Goal: Communication & Community: Answer question/provide support

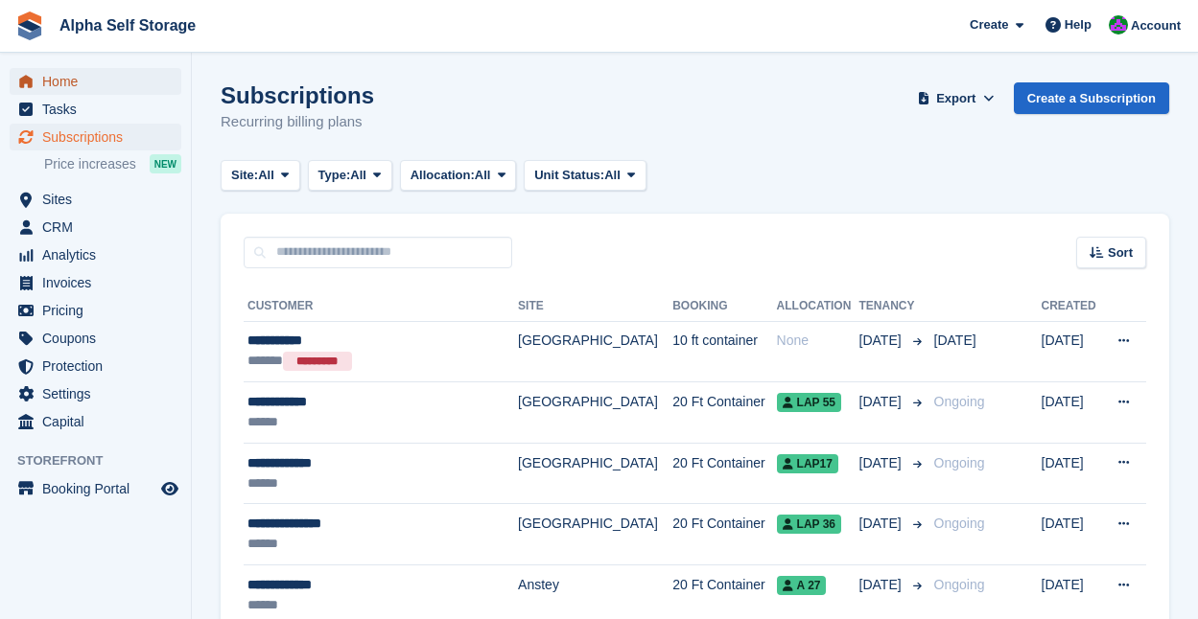
click at [111, 91] on span "Home" at bounding box center [99, 81] width 115 height 27
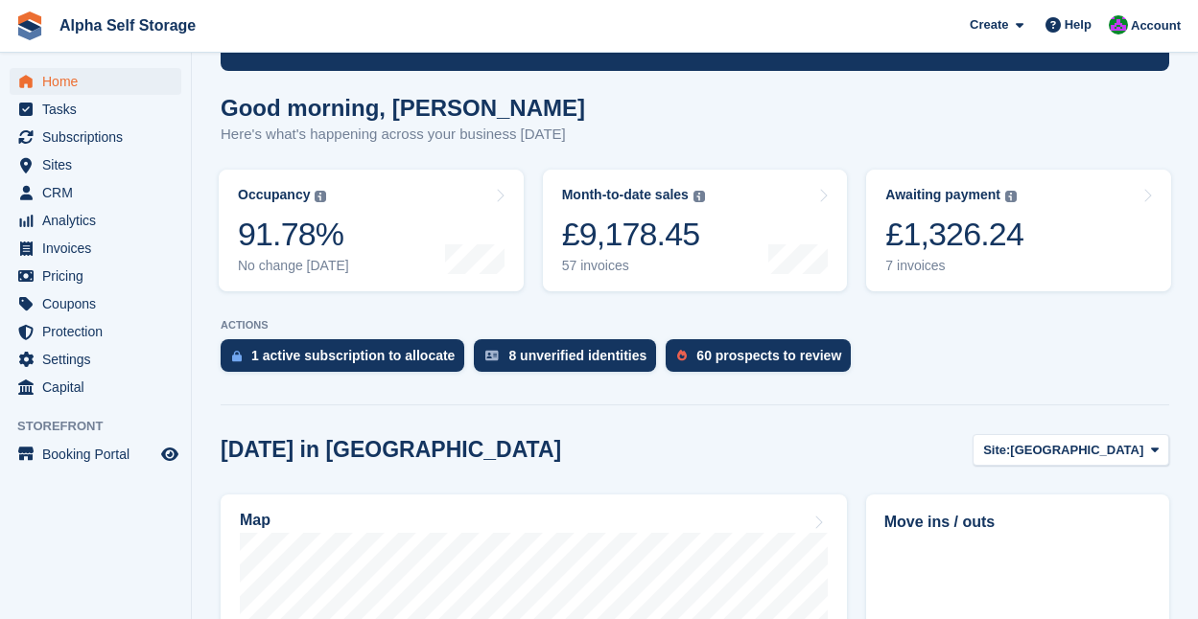
scroll to position [164, 0]
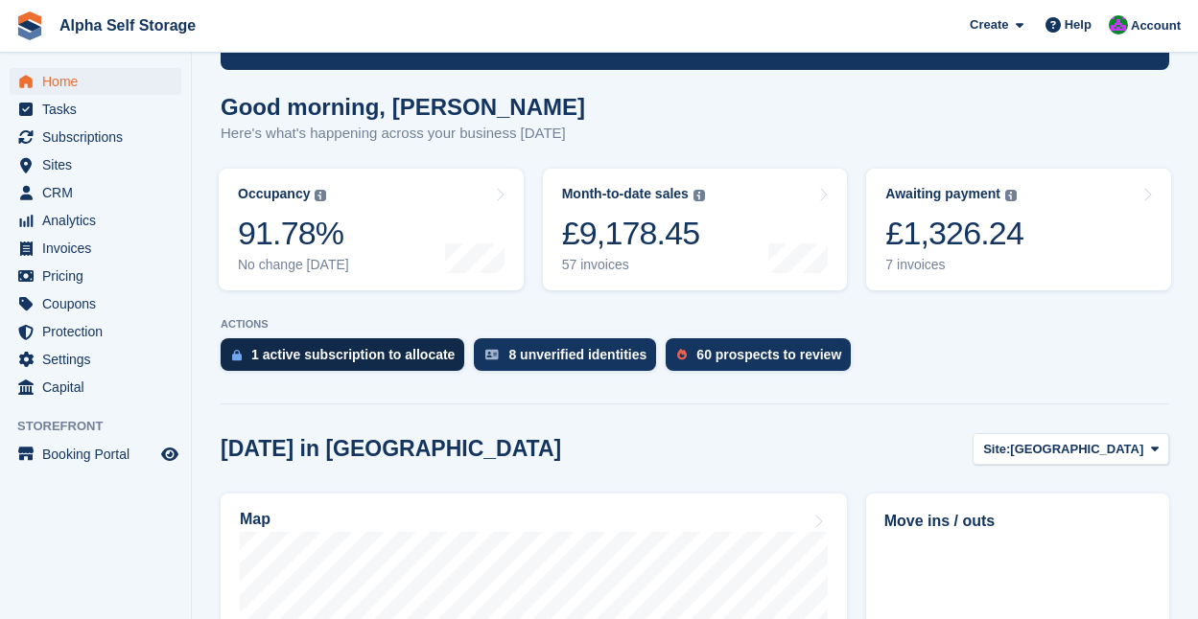
click at [313, 349] on div "1 active subscription to allocate" at bounding box center [352, 354] width 203 height 15
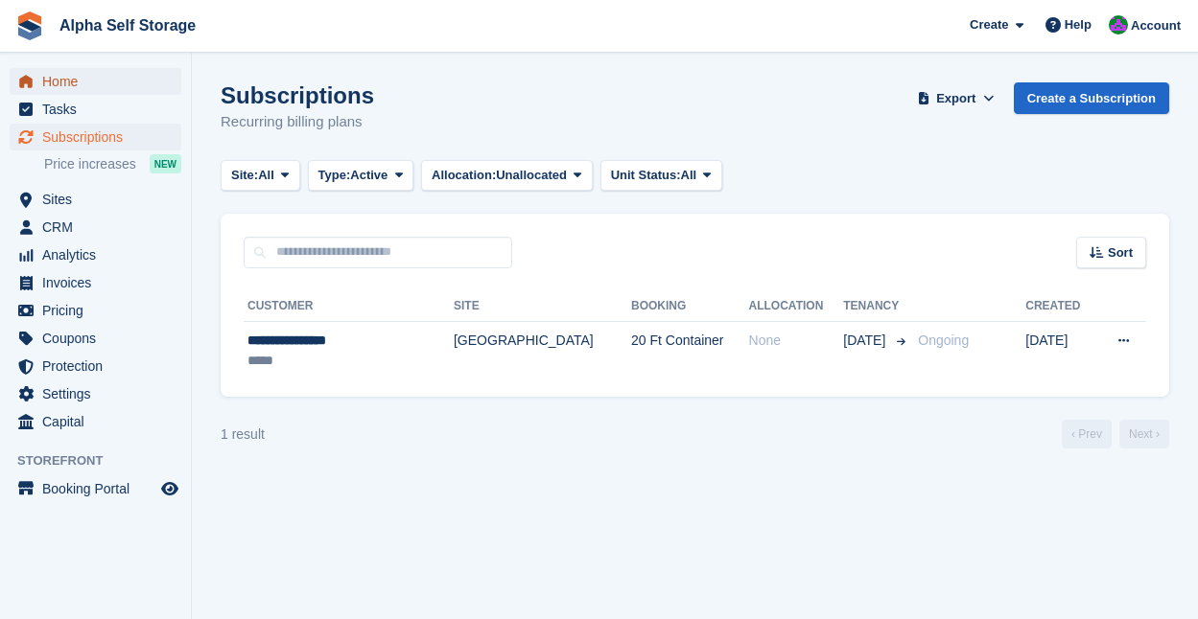
click at [64, 86] on span "Home" at bounding box center [99, 81] width 115 height 27
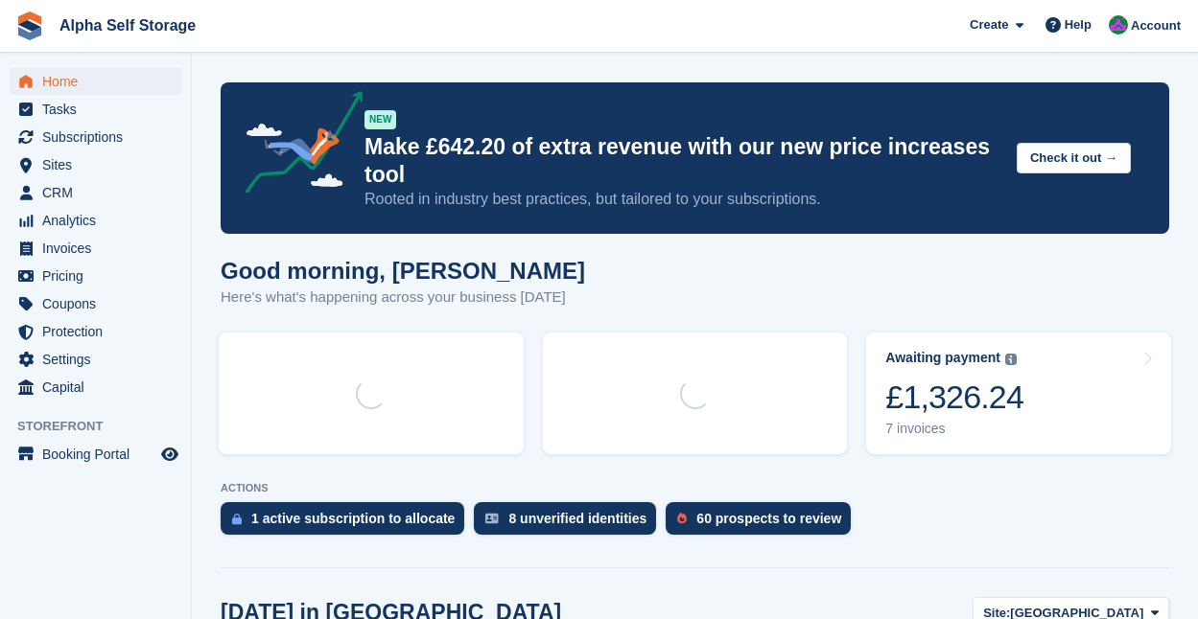
click at [518, 328] on turbo-frame at bounding box center [371, 393] width 324 height 141
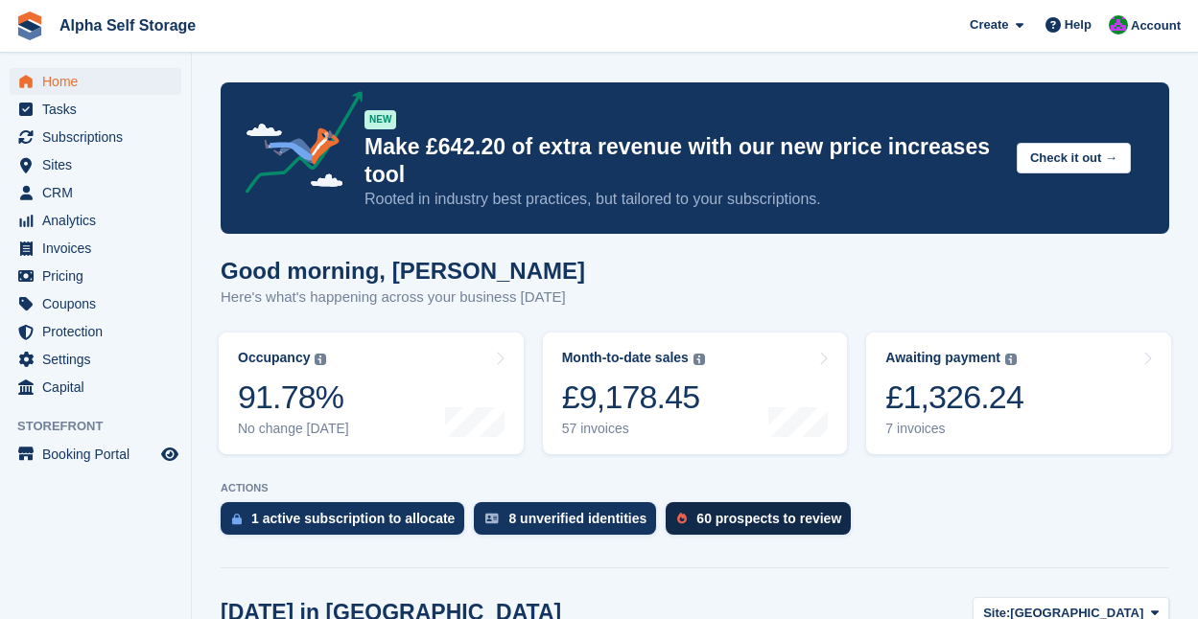
click at [730, 512] on div "60 prospects to review" at bounding box center [768, 518] width 145 height 15
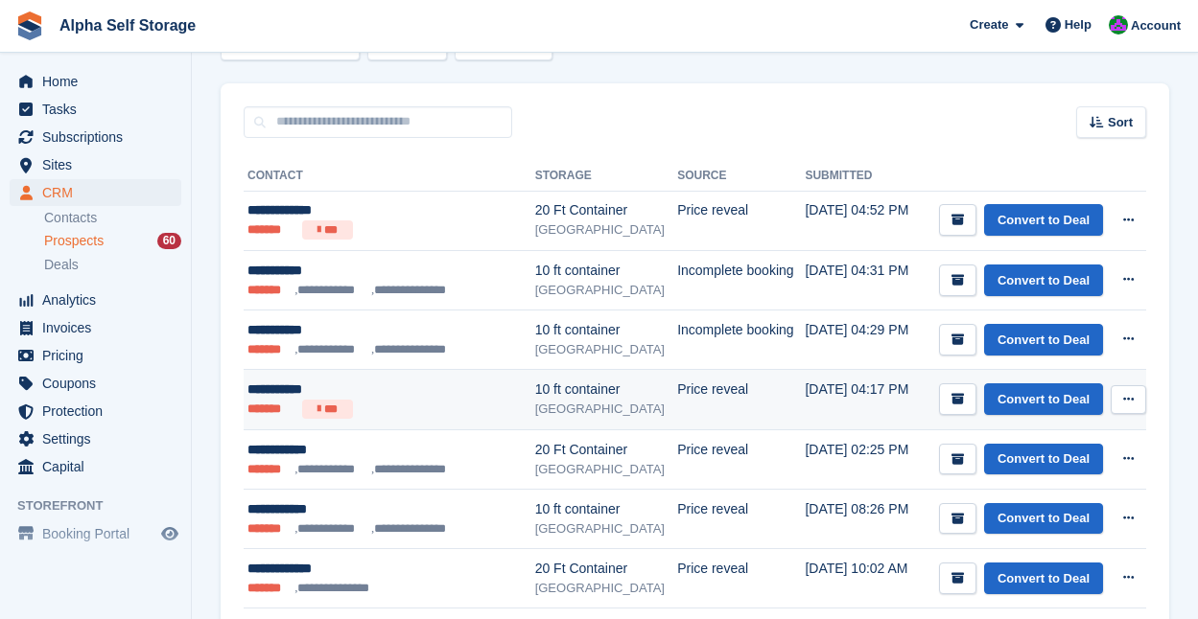
scroll to position [109, 0]
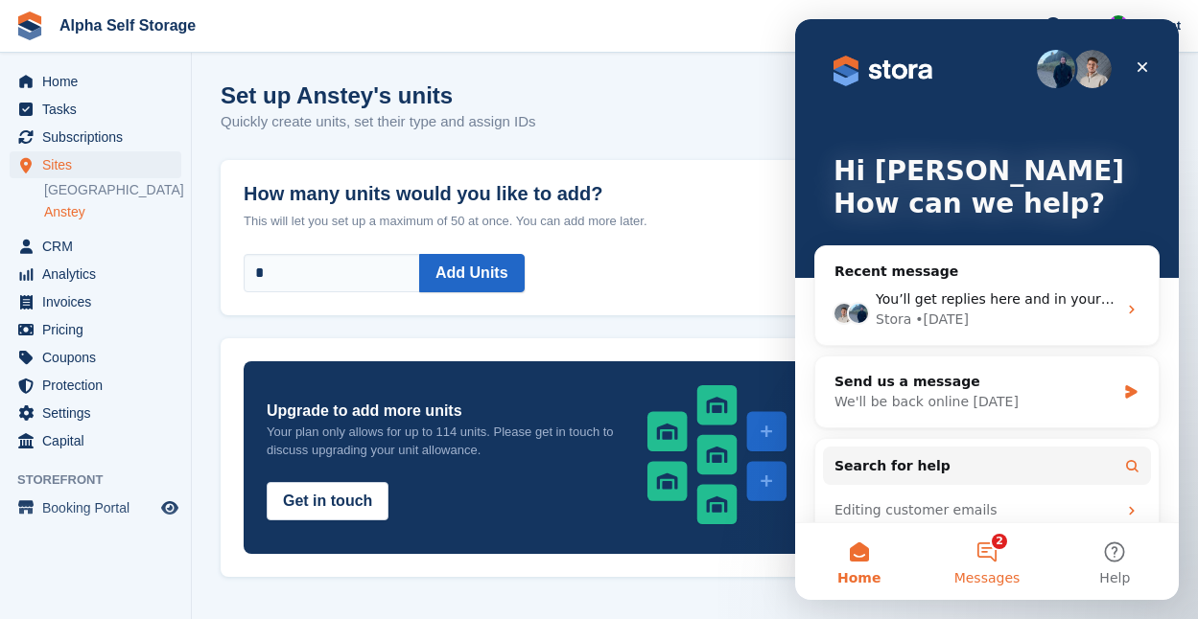
click at [995, 550] on button "2 Messages" at bounding box center [986, 562] width 128 height 77
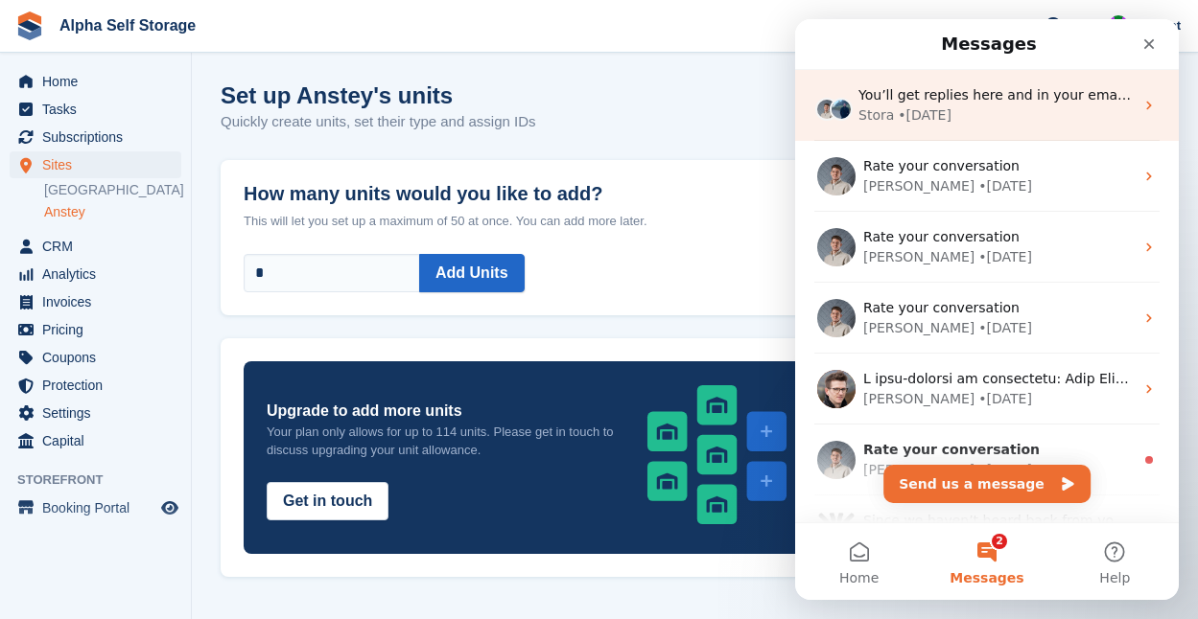
click at [935, 117] on div "• 1d ago" at bounding box center [924, 115] width 54 height 20
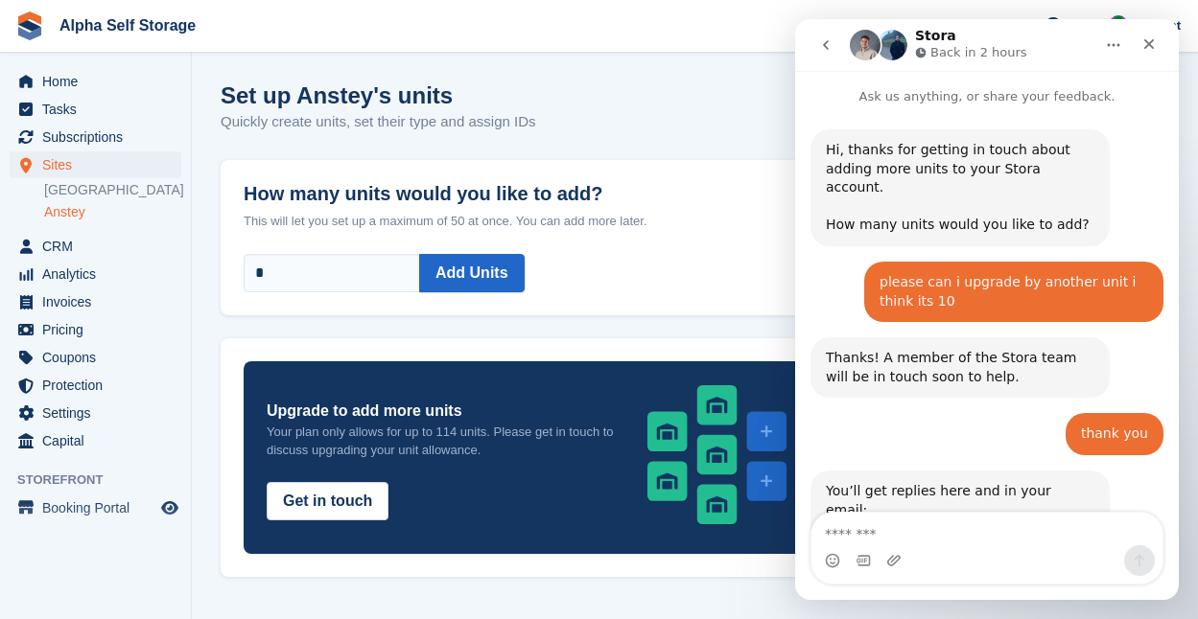
scroll to position [140, 0]
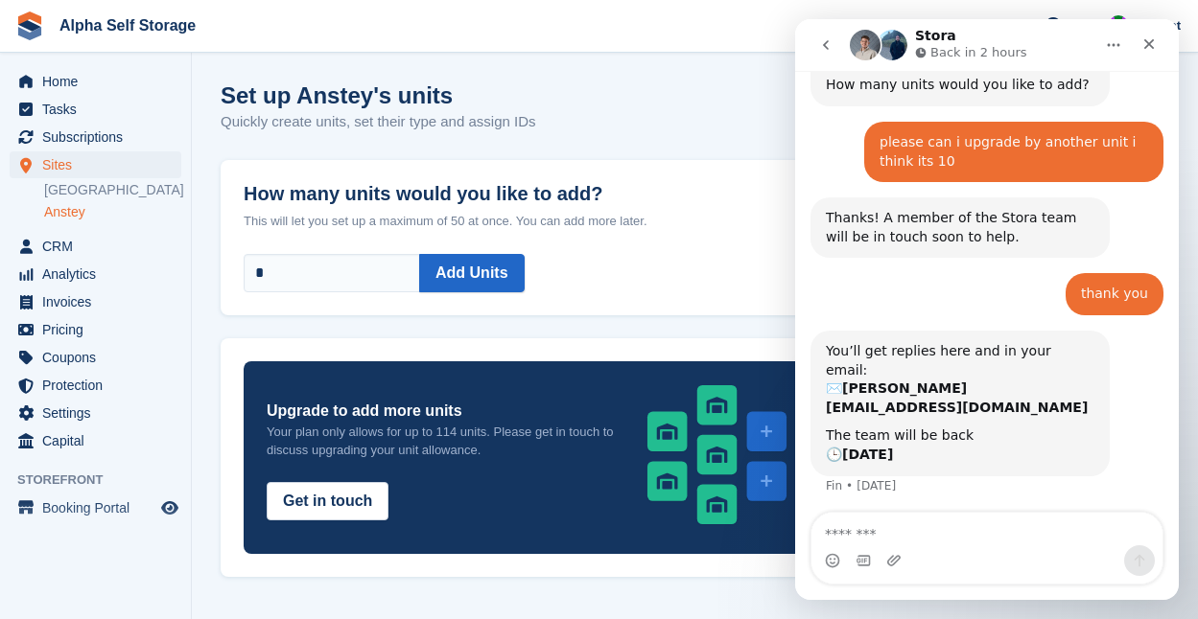
click at [954, 530] on textarea "Message…" at bounding box center [986, 529] width 351 height 33
type textarea "**********"
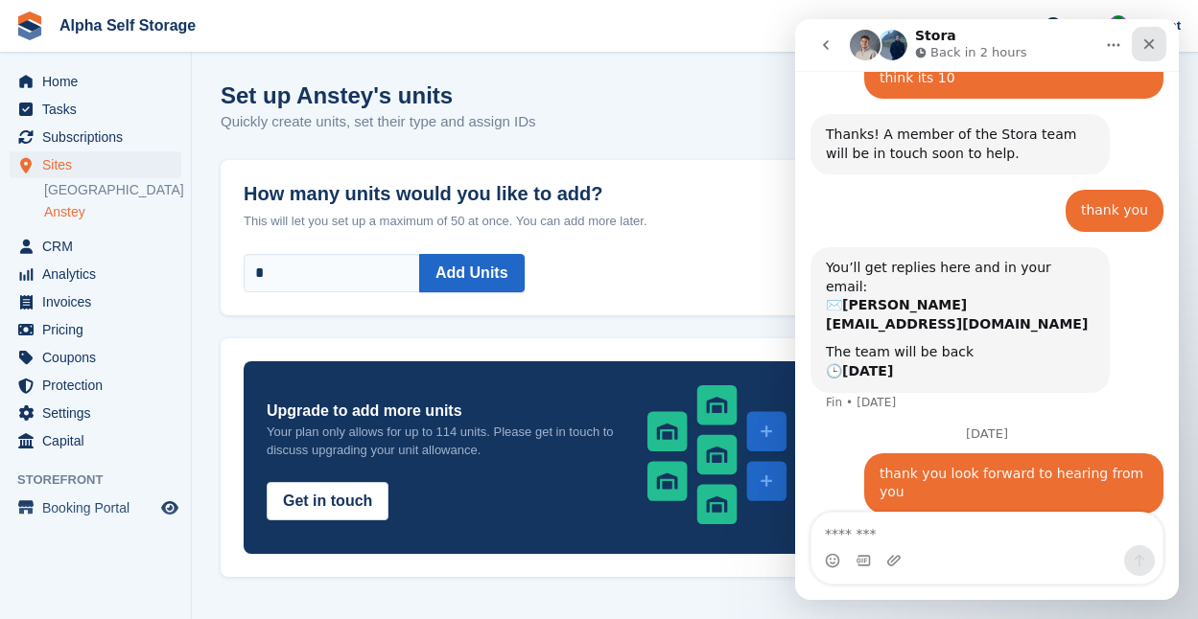
click at [1143, 44] on icon "Close" at bounding box center [1148, 43] width 15 height 15
